Goal: Task Accomplishment & Management: Manage account settings

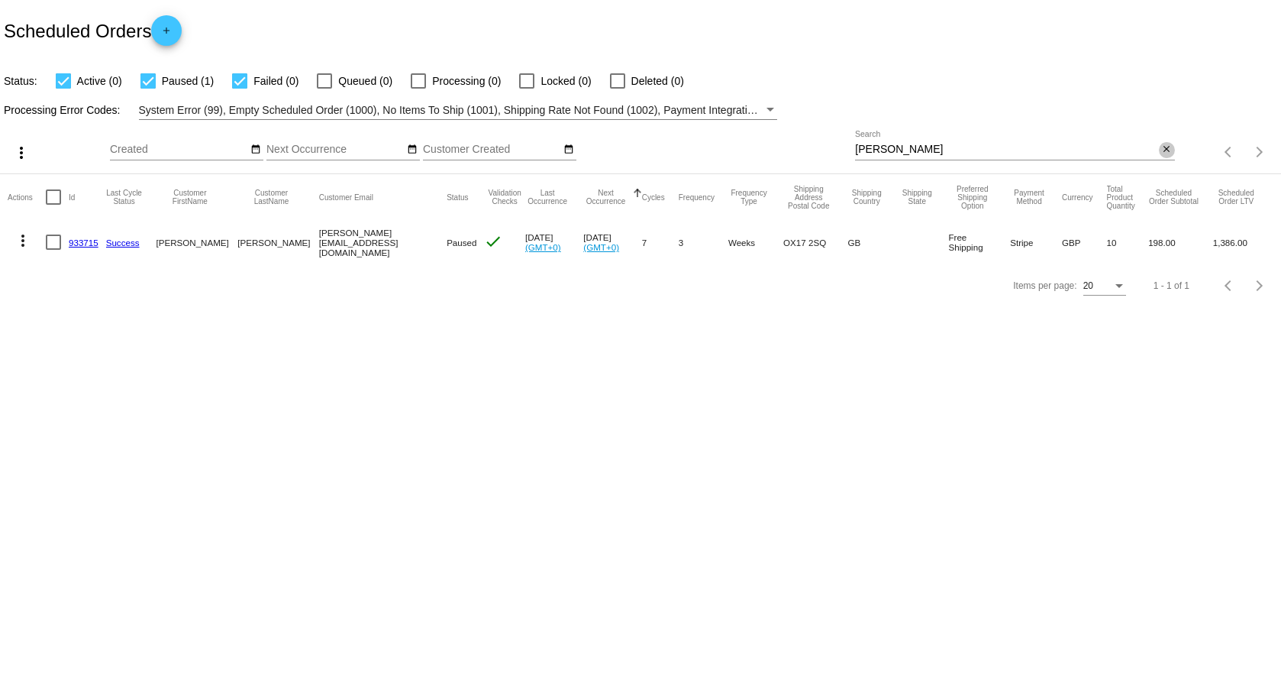
click at [1166, 147] on mat-icon "close" at bounding box center [1166, 150] width 11 height 12
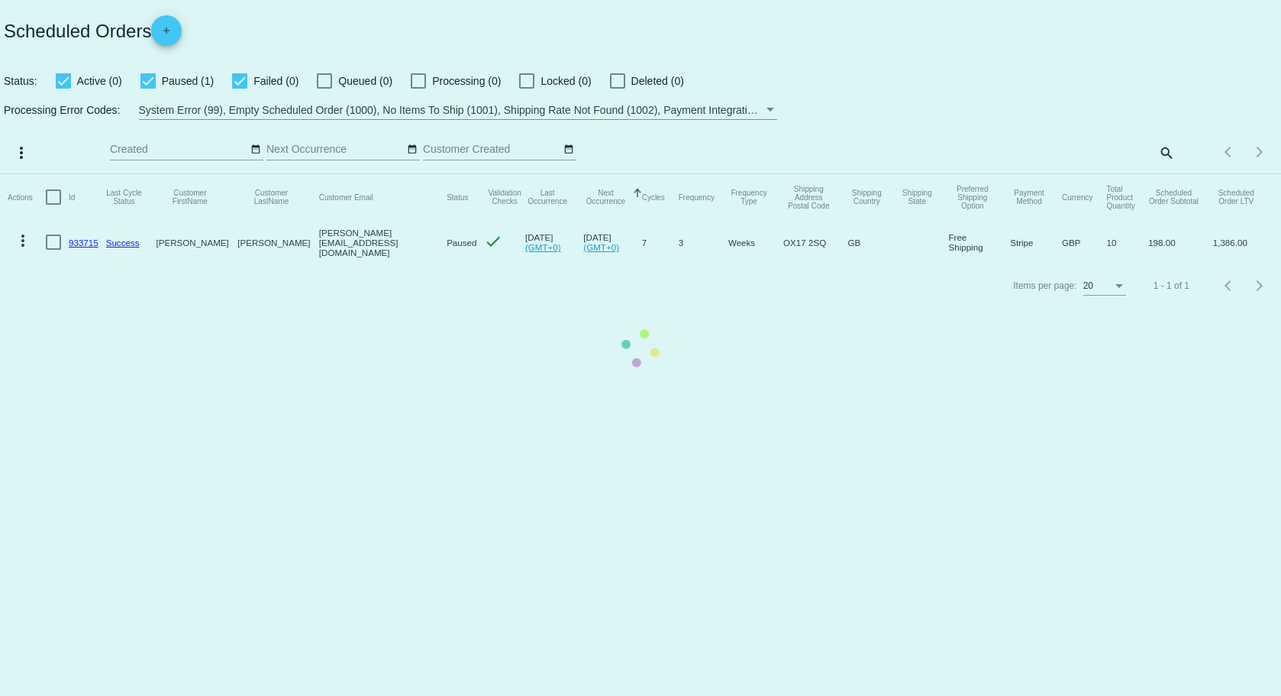
click at [1163, 174] on mat-table "Actions Id Last Cycle Status Customer FirstName Customer LastName Customer Emai…" at bounding box center [640, 219] width 1281 height 90
click at [1168, 174] on mat-table "Actions Id Last Cycle Status Customer FirstName Customer LastName Customer Emai…" at bounding box center [640, 219] width 1281 height 90
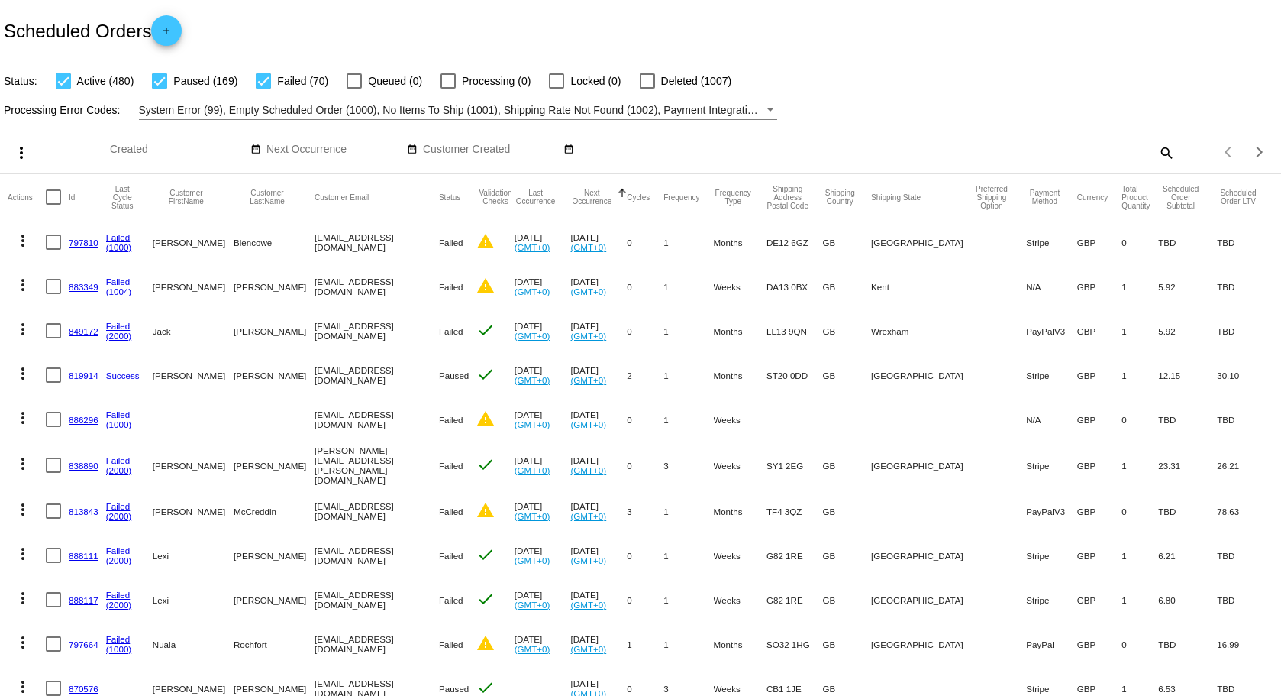
click at [1157, 150] on mat-icon "search" at bounding box center [1166, 153] width 18 height 24
paste input "[PERSON_NAME][EMAIL_ADDRESS][DOMAIN_NAME]"
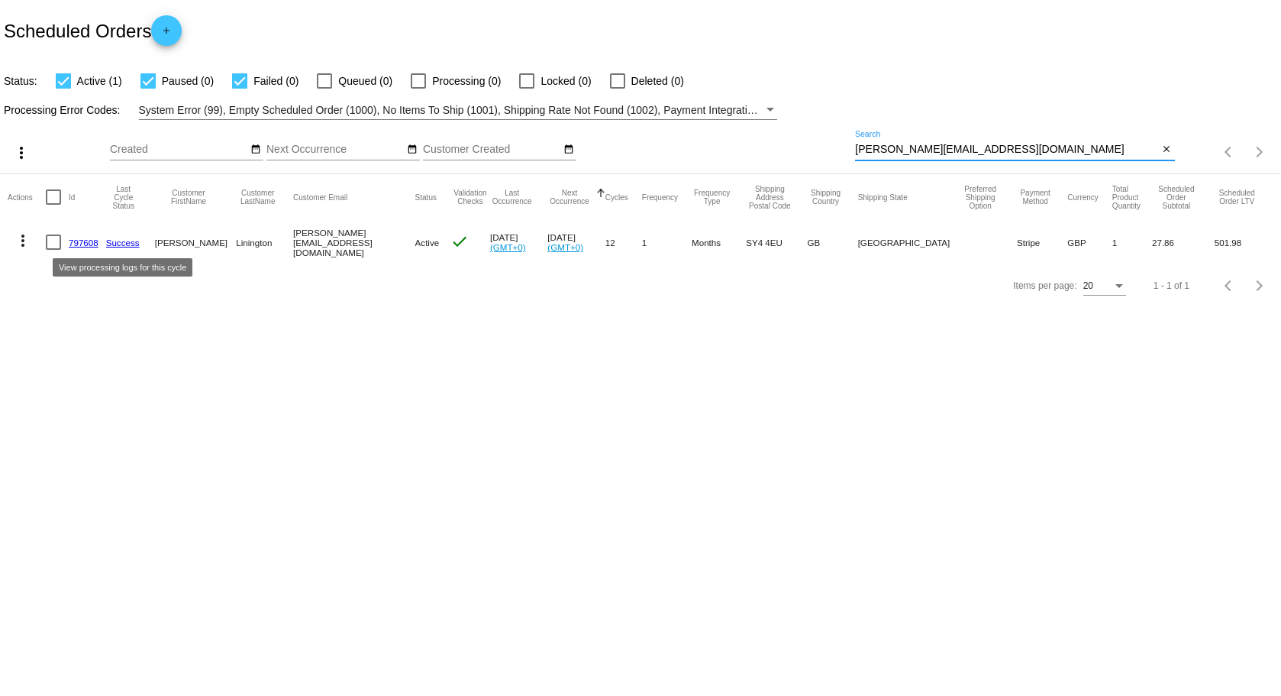
type input "[PERSON_NAME][EMAIL_ADDRESS][DOMAIN_NAME]"
click at [118, 244] on link "Success" at bounding box center [123, 242] width 34 height 10
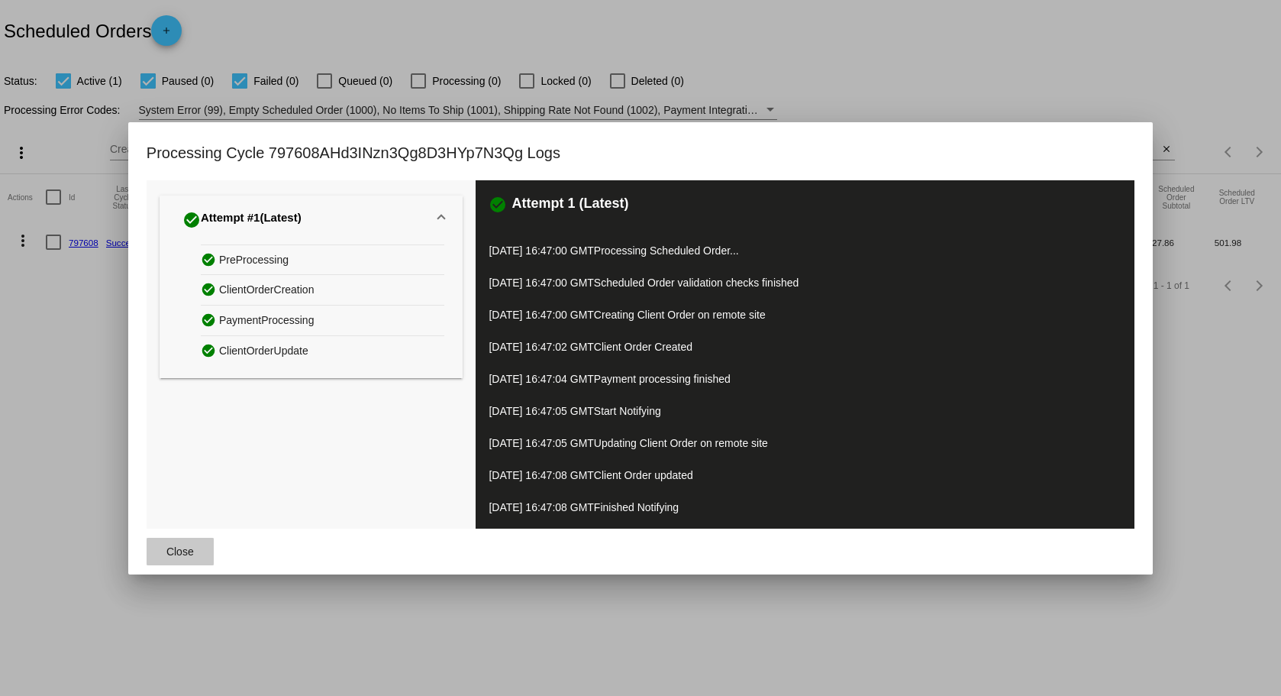
click at [176, 550] on span "Close" at bounding box center [179, 551] width 27 height 12
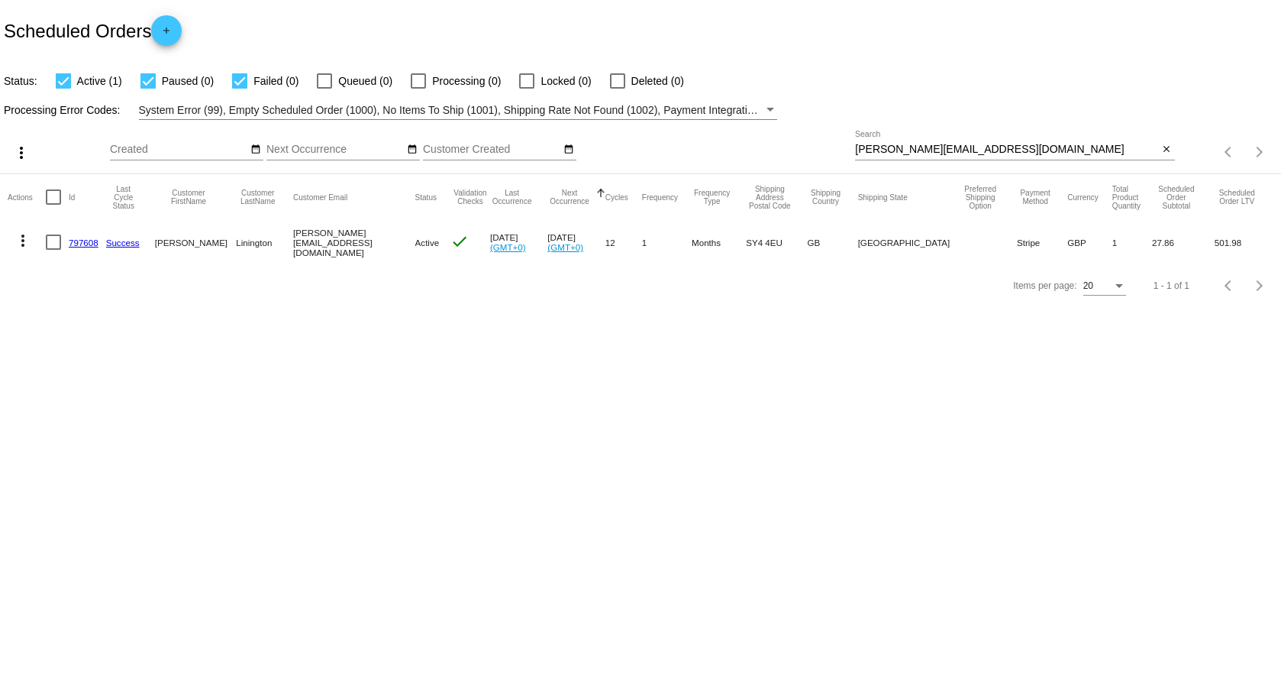
click at [86, 244] on link "797608" at bounding box center [84, 242] width 30 height 10
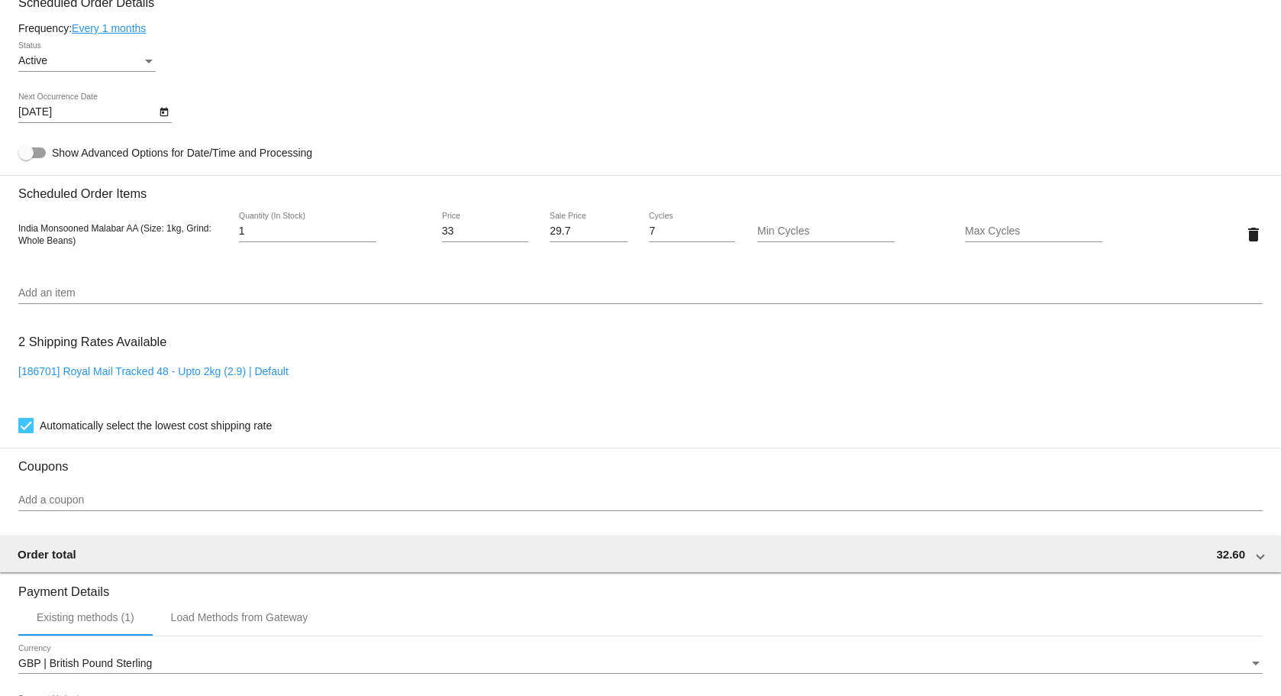
scroll to position [916, 0]
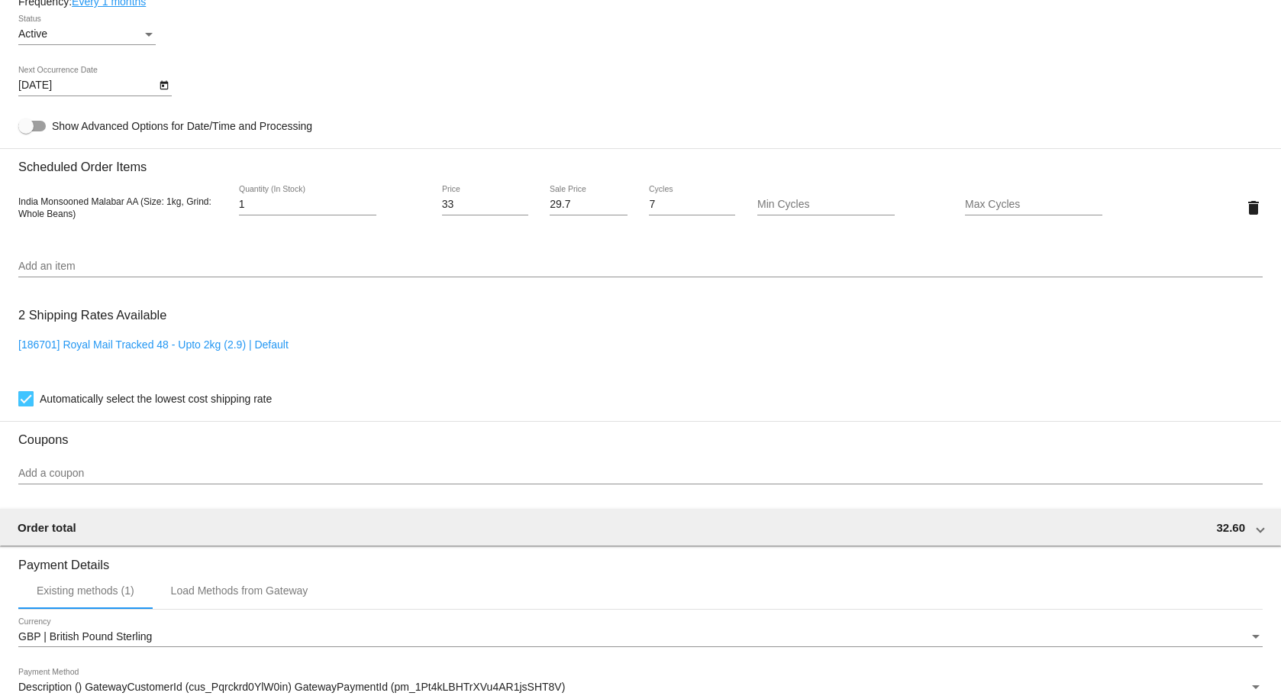
click at [165, 347] on link "[186701] Royal Mail Tracked 48 - Upto 2kg (2.9) | Default" at bounding box center [153, 344] width 270 height 12
checkbox input "false"
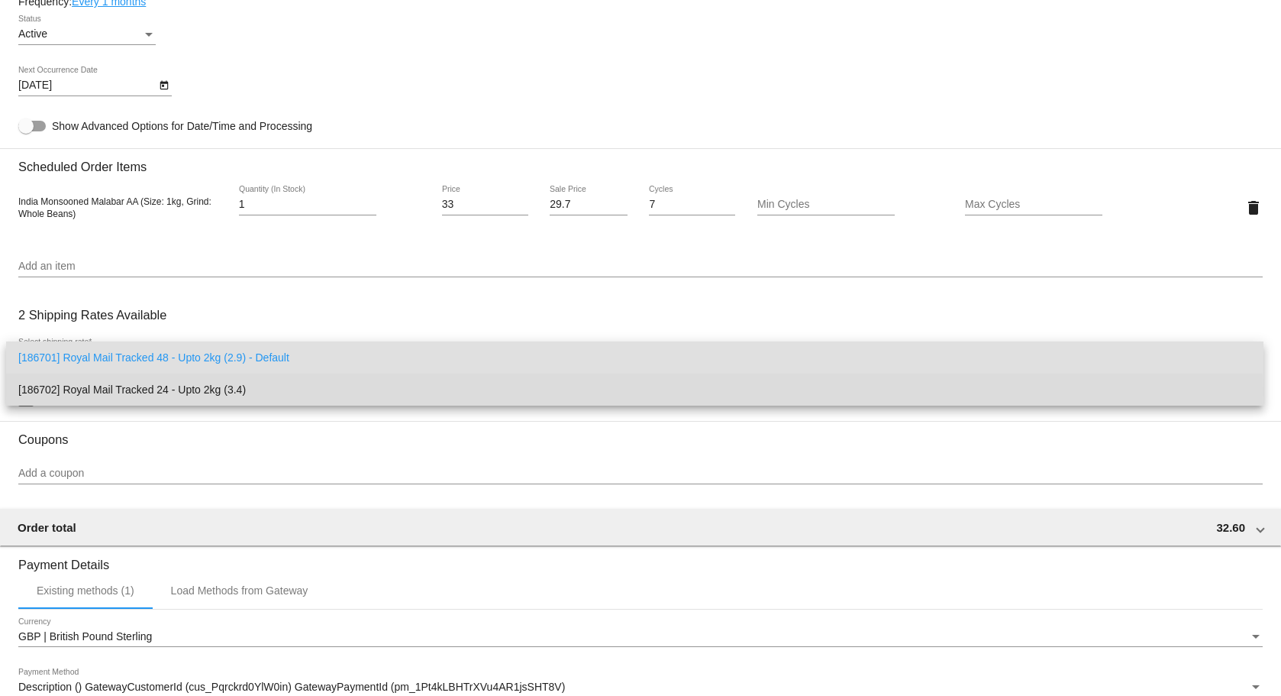
click at [166, 391] on span "[186702] Royal Mail Tracked 24 - Upto 2kg (3.4)" at bounding box center [634, 389] width 1233 height 32
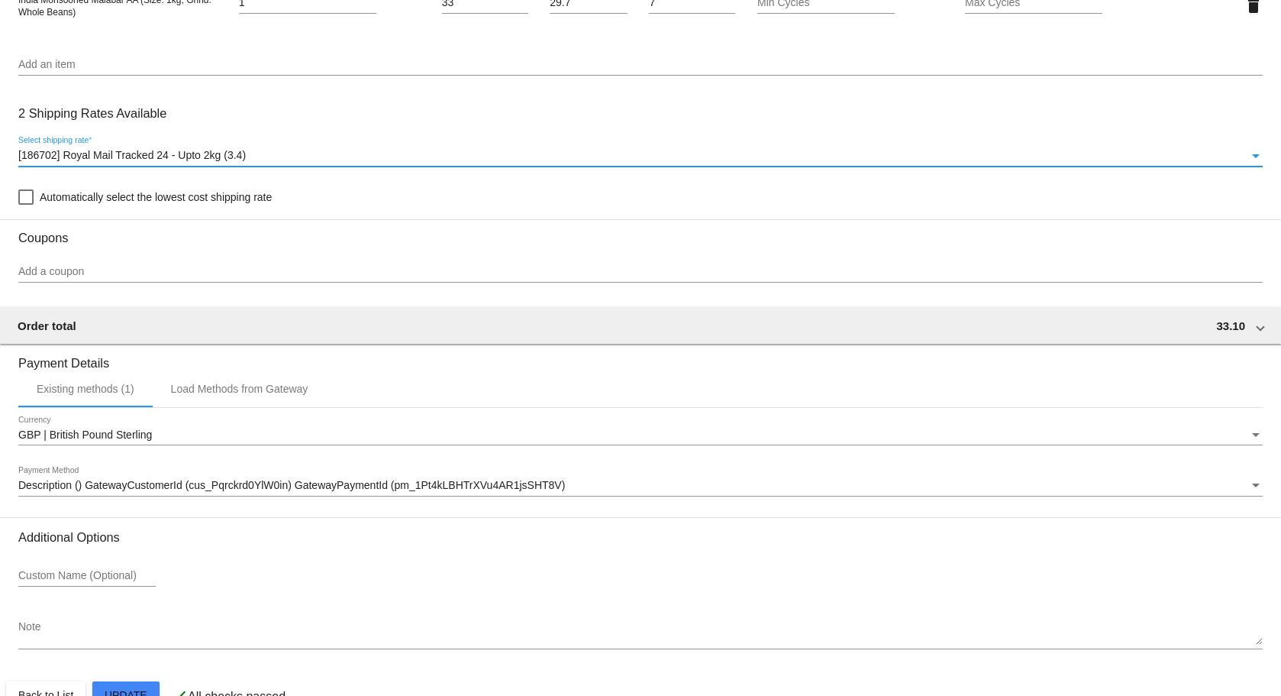
scroll to position [1155, 0]
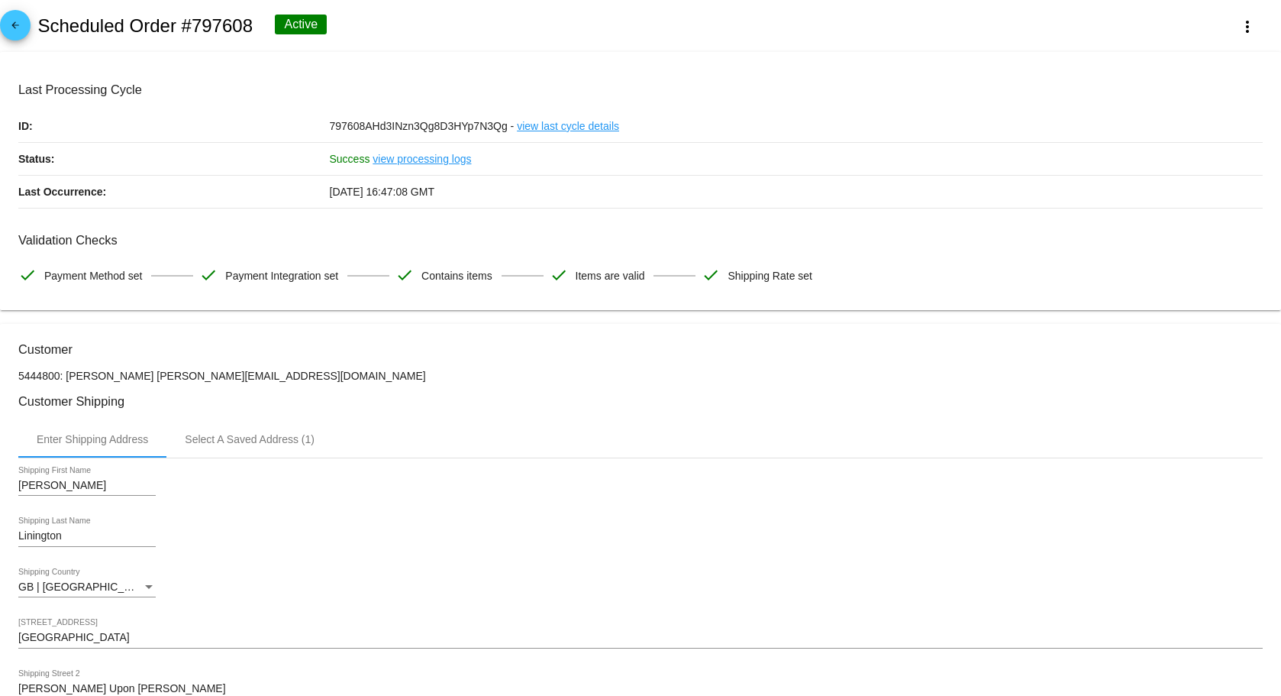
scroll to position [76, 0]
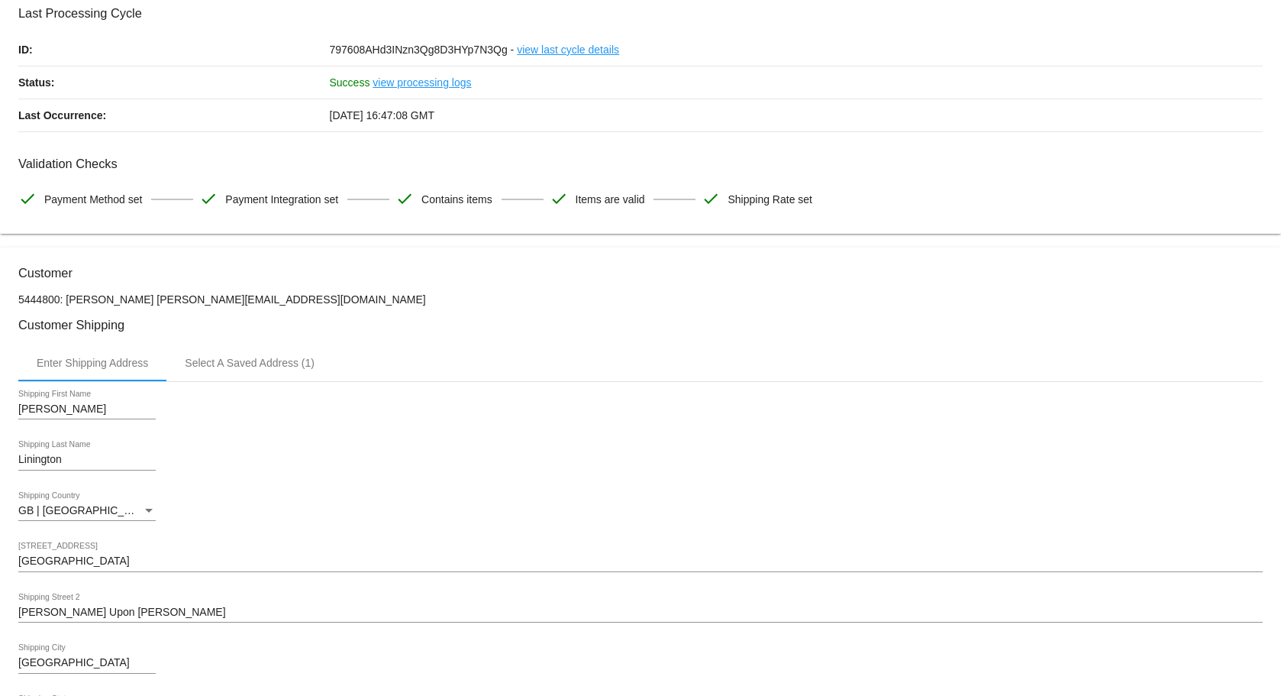
drag, startPoint x: 3, startPoint y: 402, endPoint x: 202, endPoint y: 662, distance: 326.9
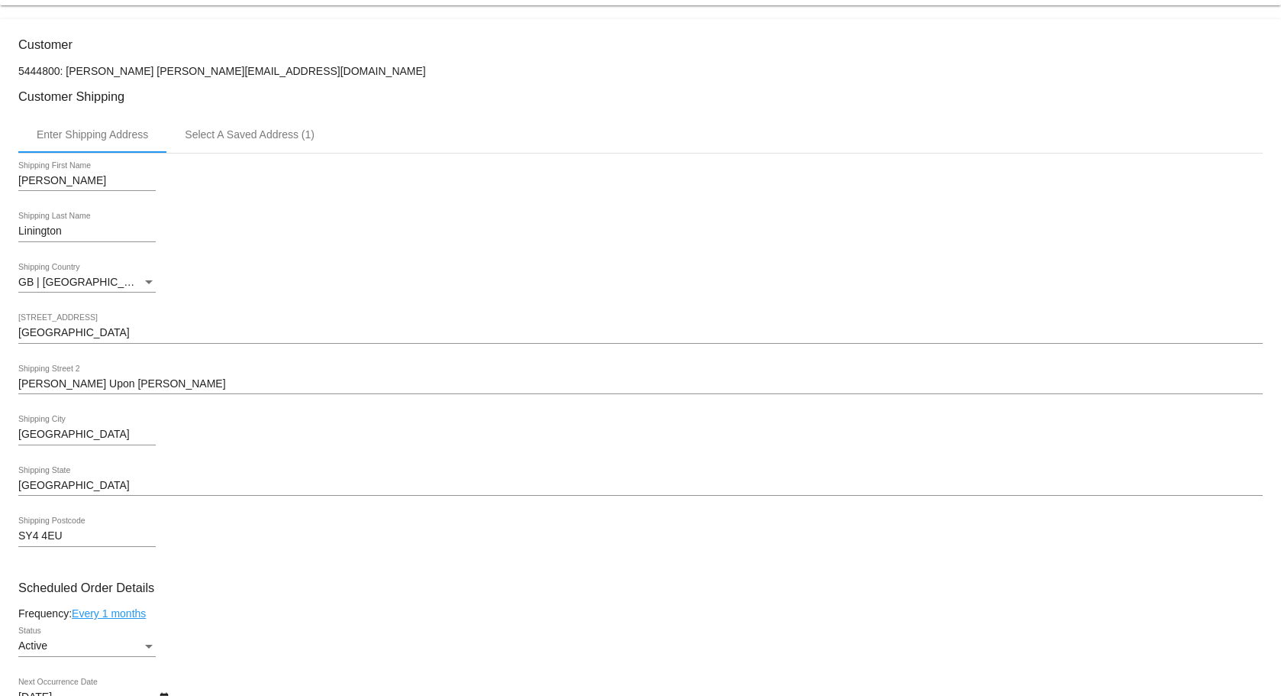
scroll to position [305, 0]
click at [212, 527] on div "SY4 4EU Shipping Postcode" at bounding box center [640, 538] width 1245 height 44
drag, startPoint x: 11, startPoint y: 178, endPoint x: 162, endPoint y: 535, distance: 387.8
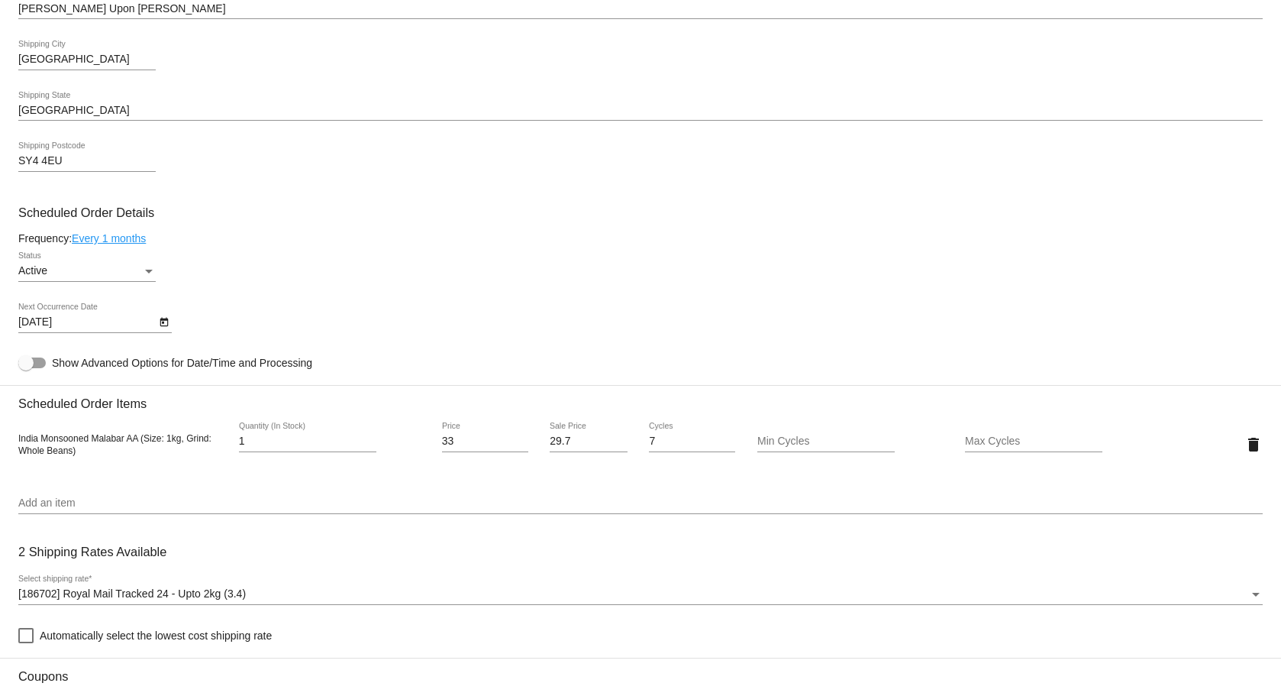
scroll to position [840, 0]
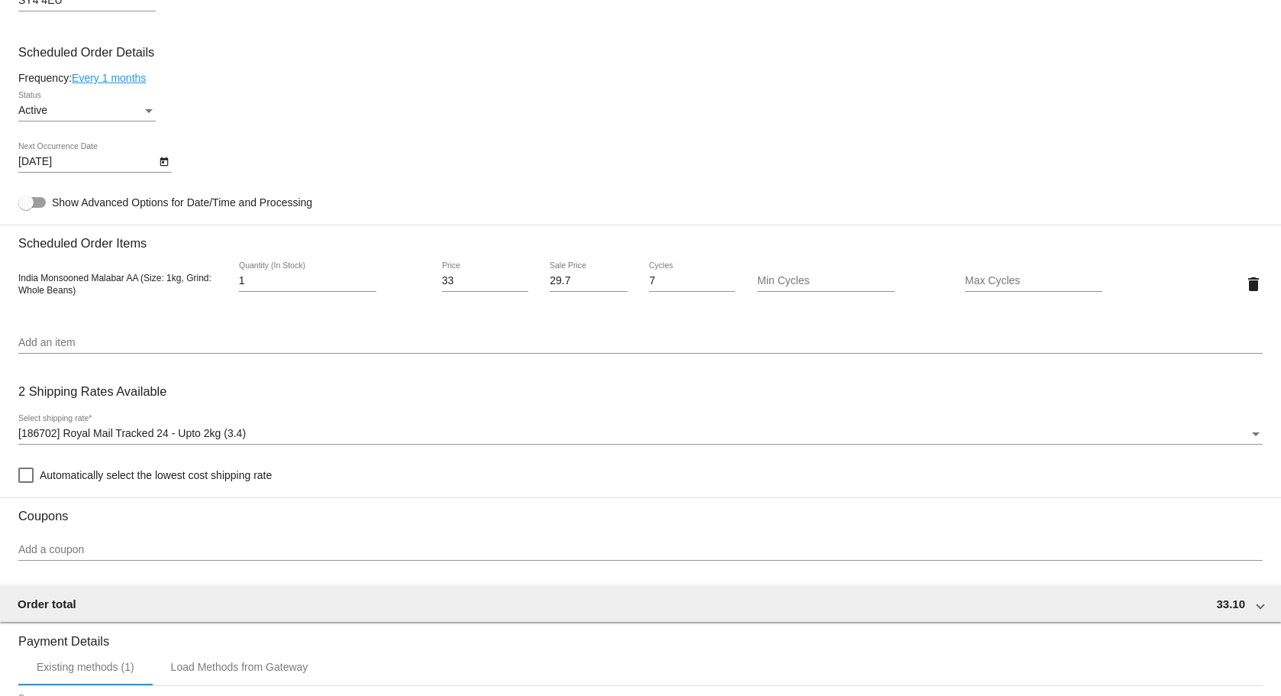
click at [355, 120] on div "Active Status" at bounding box center [640, 114] width 1245 height 44
drag, startPoint x: 127, startPoint y: 289, endPoint x: 86, endPoint y: 288, distance: 41.2
click at [109, 289] on div "India Monsooned Malabar AA (Size: 1kg, Grind: Whole Beans)" at bounding box center [122, 283] width 208 height 24
drag, startPoint x: 83, startPoint y: 288, endPoint x: 21, endPoint y: 278, distance: 63.4
click at [17, 279] on mat-card "Customer 5444800: [PERSON_NAME] [EMAIL_ADDRESS][DOMAIN_NAME] Customer Shipping …" at bounding box center [640, 247] width 1281 height 1527
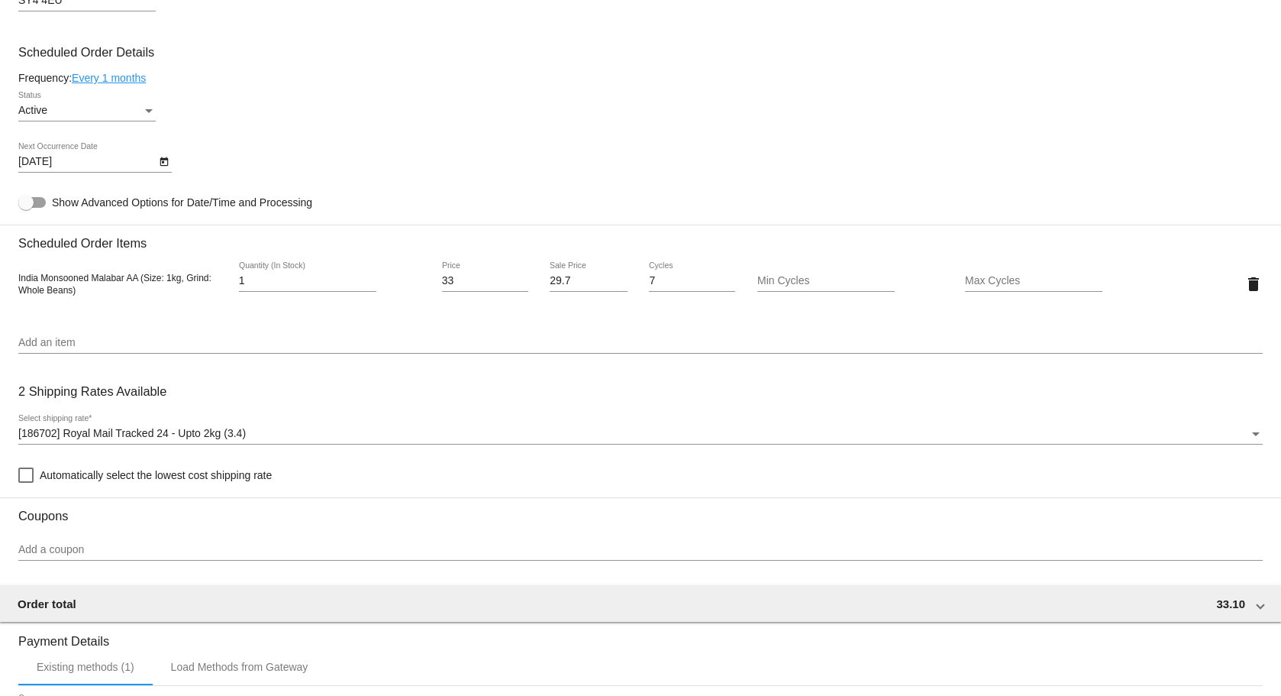
copy span "India Monsooned Malabar AA (Size: 1kg, Grind: Whole Beans)"
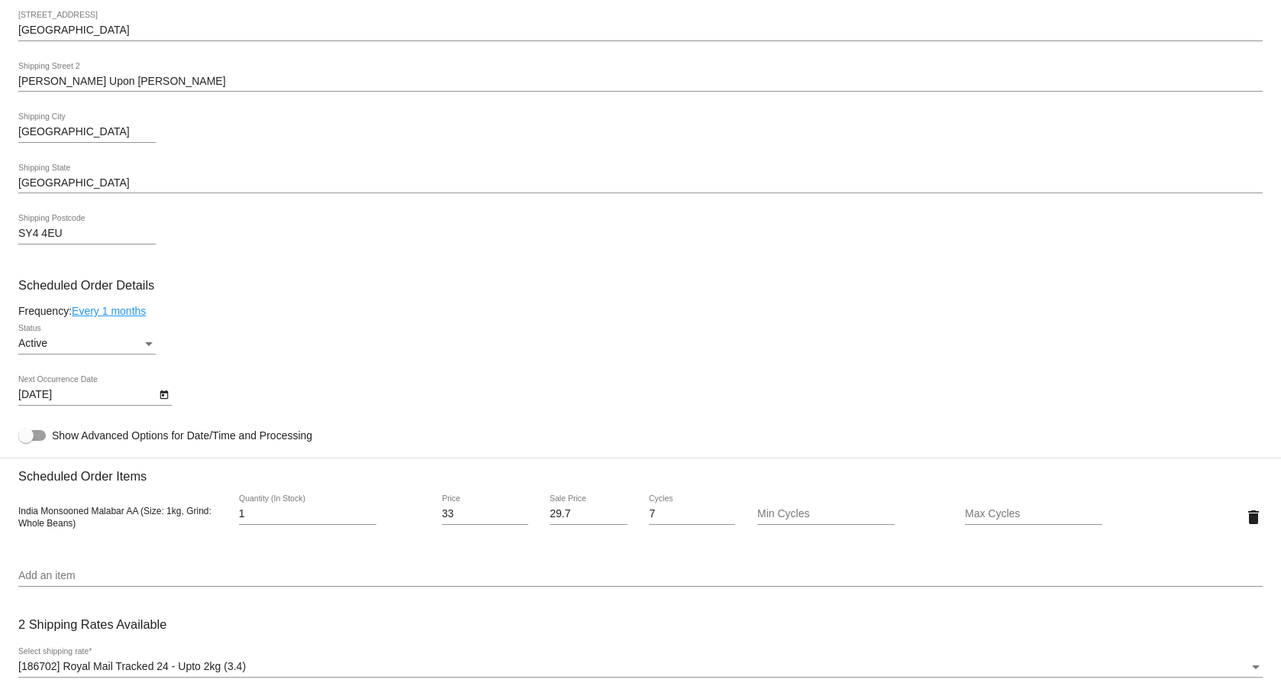
scroll to position [611, 0]
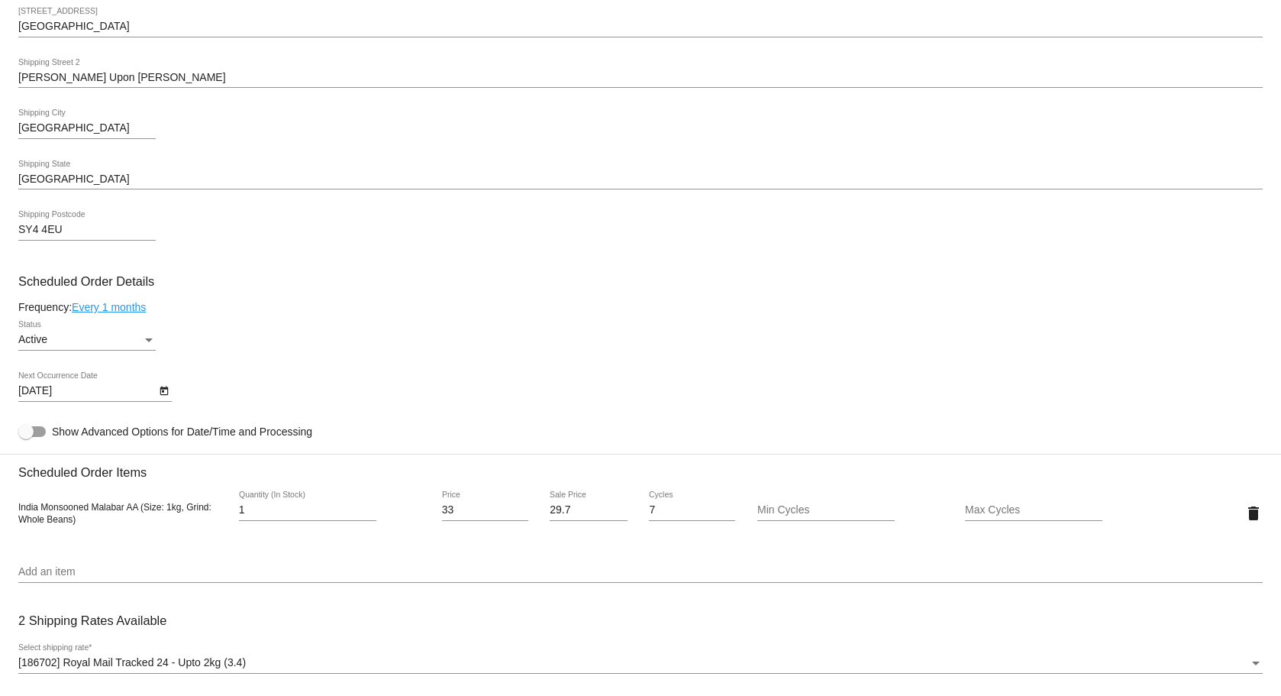
click at [342, 342] on div "Active Status" at bounding box center [640, 343] width 1245 height 44
